Goal: Task Accomplishment & Management: Use online tool/utility

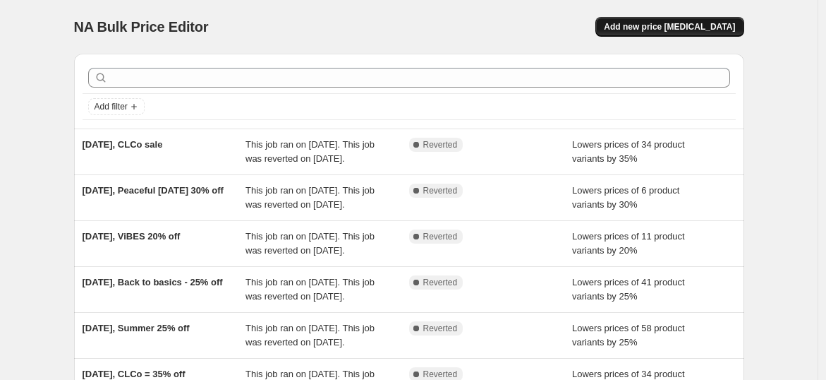
click at [655, 29] on span "Add new price [MEDICAL_DATA]" at bounding box center [669, 26] width 131 height 11
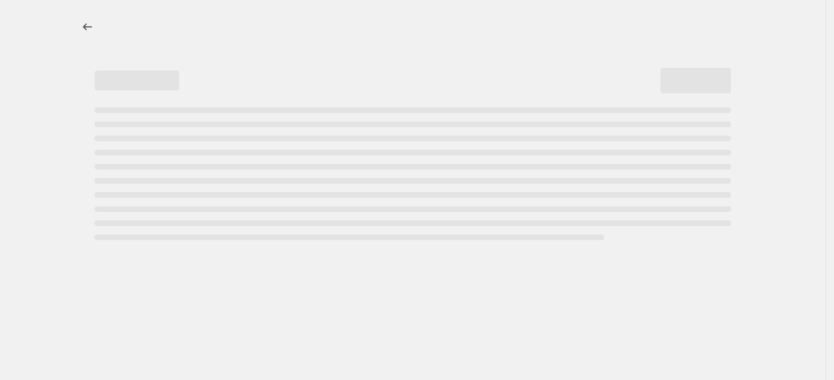
select select "percentage"
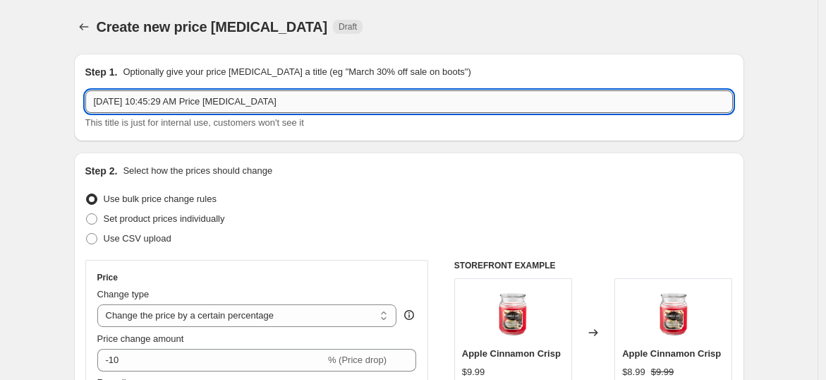
drag, startPoint x: 300, startPoint y: 102, endPoint x: 155, endPoint y: 104, distance: 144.6
click at [155, 104] on input "[DATE] 10:45:29 AM Price [MEDICAL_DATA]" at bounding box center [409, 101] width 648 height 23
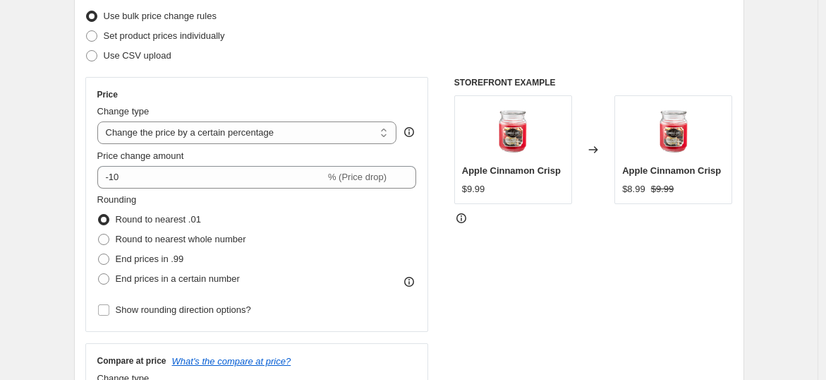
scroll to position [183, 0]
type input "[DATE], Best sellers - 30% off"
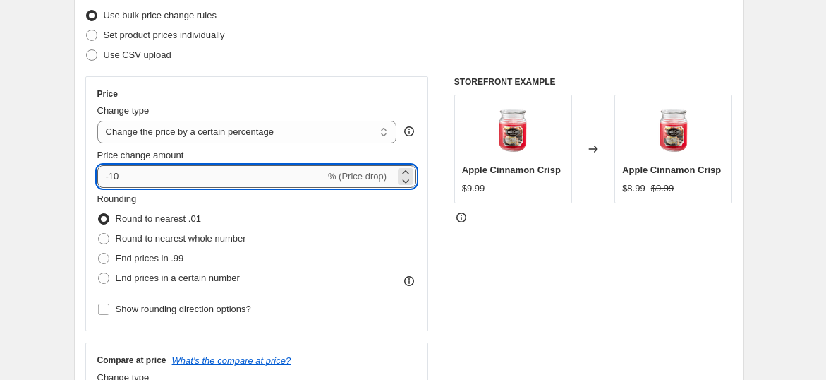
click at [210, 174] on input "-10" at bounding box center [211, 176] width 228 height 23
type input "-1"
type input "-30"
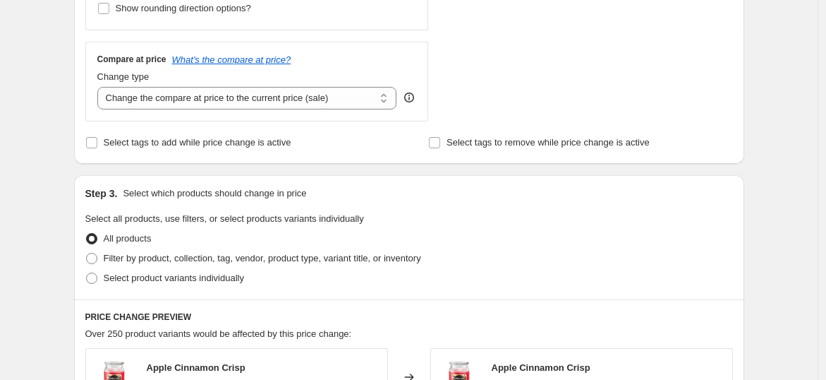
scroll to position [493, 0]
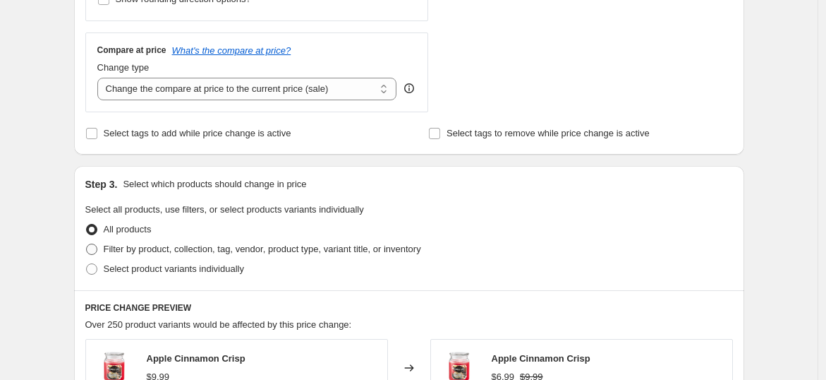
click at [121, 248] on span "Filter by product, collection, tag, vendor, product type, variant title, or inv…" at bounding box center [262, 248] width 317 height 11
click at [87, 244] on input "Filter by product, collection, tag, vendor, product type, variant title, or inv…" at bounding box center [86, 243] width 1 height 1
radio input "true"
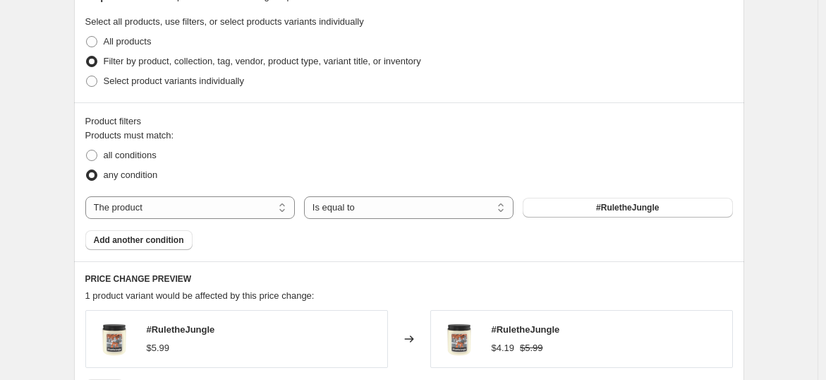
scroll to position [674, 0]
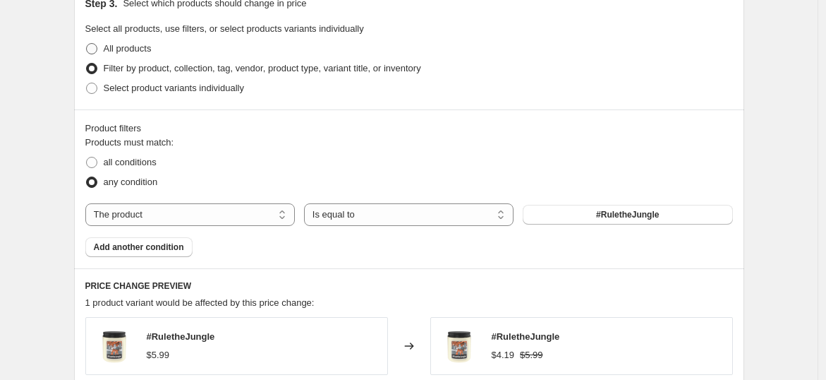
click at [135, 45] on span "All products" at bounding box center [128, 48] width 48 height 11
click at [87, 44] on input "All products" at bounding box center [86, 43] width 1 height 1
radio input "true"
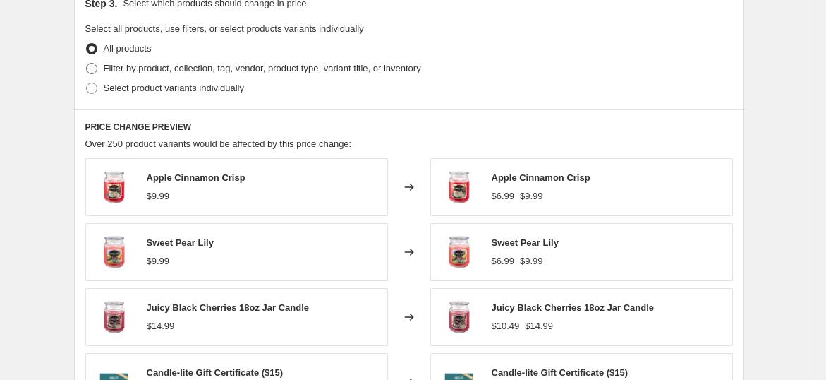
click at [140, 63] on span "Filter by product, collection, tag, vendor, product type, variant title, or inv…" at bounding box center [262, 68] width 317 height 11
click at [87, 63] on input "Filter by product, collection, tag, vendor, product type, variant title, or inv…" at bounding box center [86, 63] width 1 height 1
radio input "true"
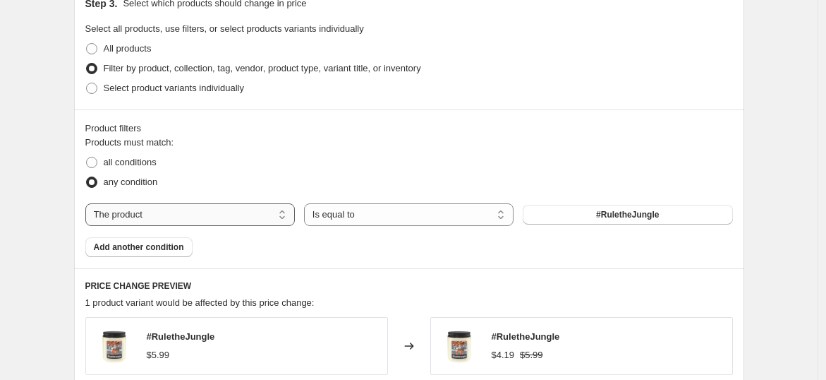
click at [234, 207] on select "The product The product's collection The product's tag The product's vendor The…" at bounding box center [190, 214] width 210 height 23
select select "collection"
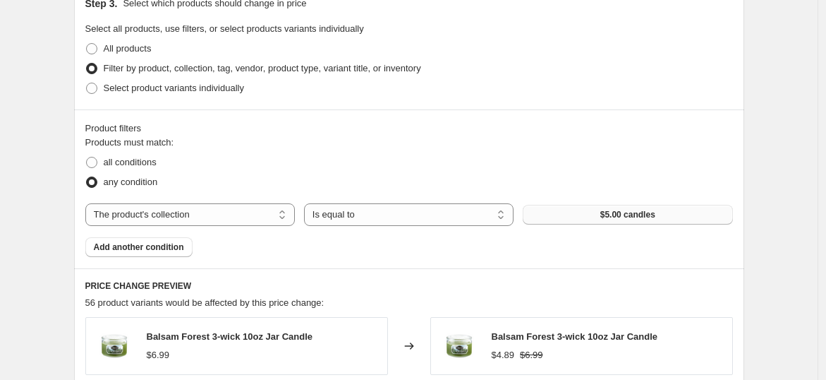
click at [624, 212] on span "$5.00 candles" at bounding box center [627, 214] width 55 height 11
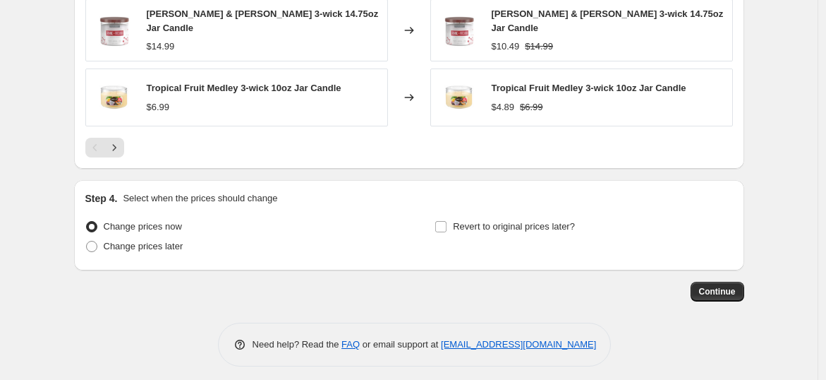
scroll to position [1185, 0]
click at [481, 222] on span "Revert to original prices later?" at bounding box center [514, 227] width 122 height 11
click at [447, 222] on input "Revert to original prices later?" at bounding box center [440, 227] width 11 height 11
checkbox input "true"
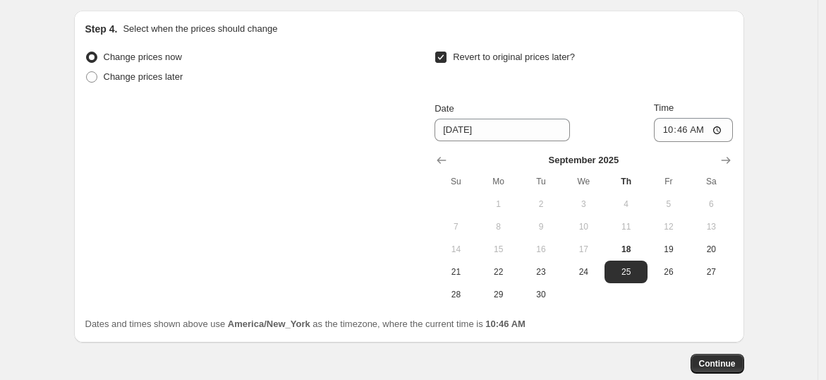
scroll to position [1381, 0]
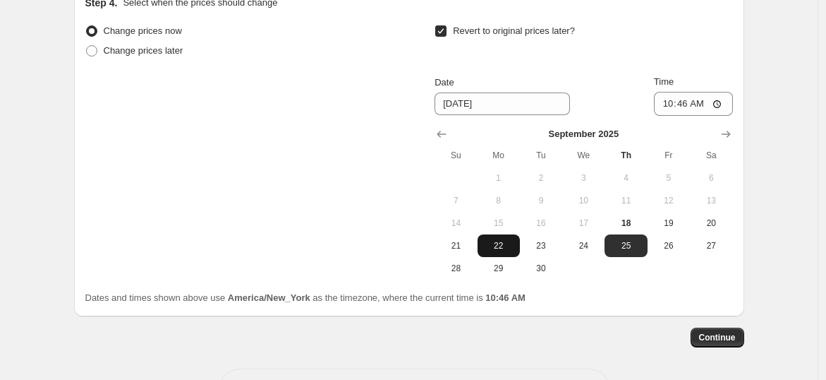
click at [511, 245] on button "22" at bounding box center [499, 245] width 42 height 23
type input "[DATE]"
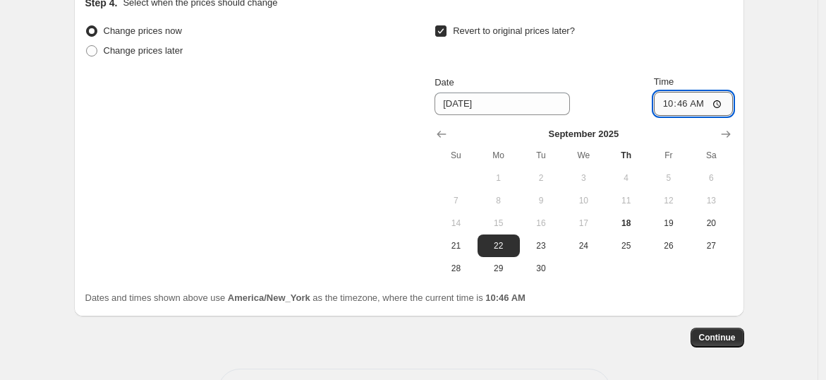
click at [672, 99] on input "10:46" at bounding box center [693, 104] width 79 height 24
type input "23:50"
click at [712, 332] on span "Continue" at bounding box center [717, 337] width 37 height 11
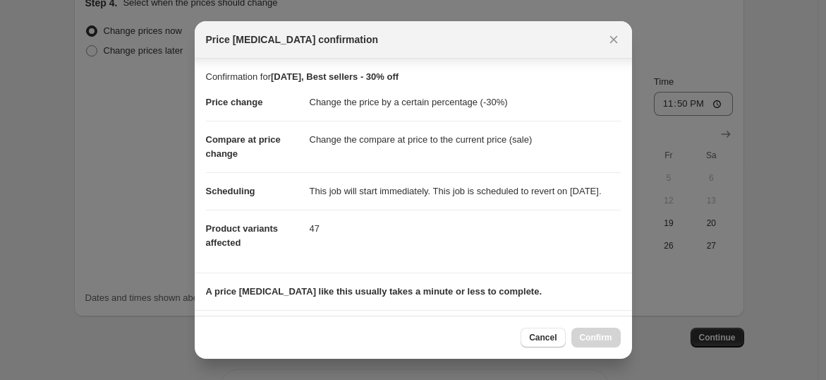
scroll to position [226, 0]
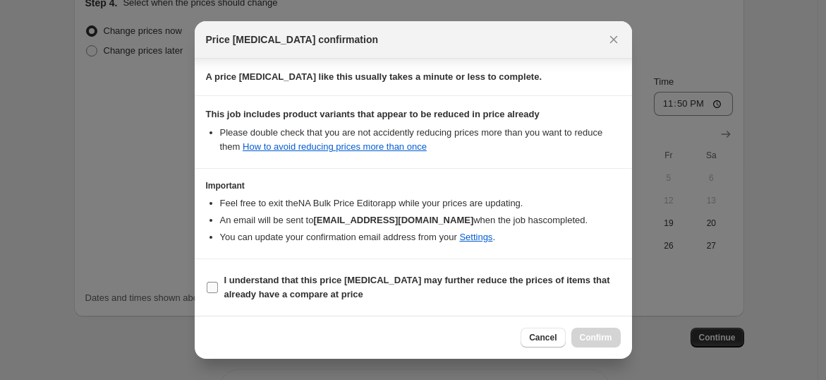
click at [218, 282] on label "I understand that this price [MEDICAL_DATA] may further reduce the prices of it…" at bounding box center [413, 287] width 415 height 34
click at [218, 282] on input "I understand that this price [MEDICAL_DATA] may further reduce the prices of it…" at bounding box center [212, 286] width 11 height 11
checkbox input "true"
click at [591, 332] on span "Confirm" at bounding box center [596, 337] width 32 height 11
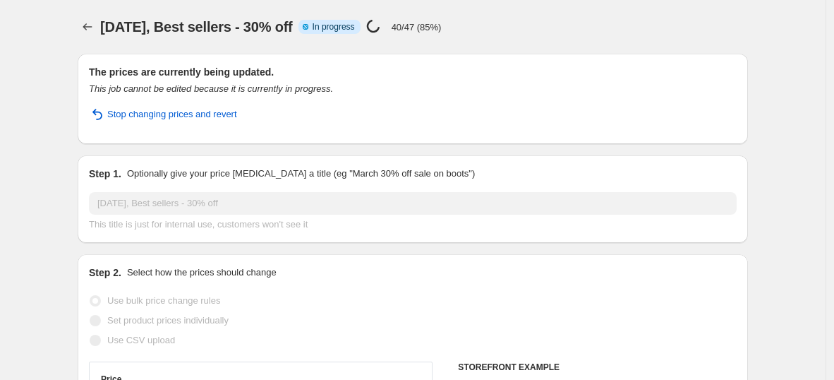
select select "percentage"
select select "collection"
